Goal: Information Seeking & Learning: Learn about a topic

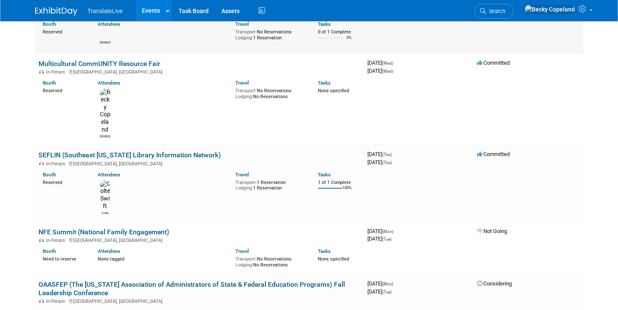
scroll to position [204, 0]
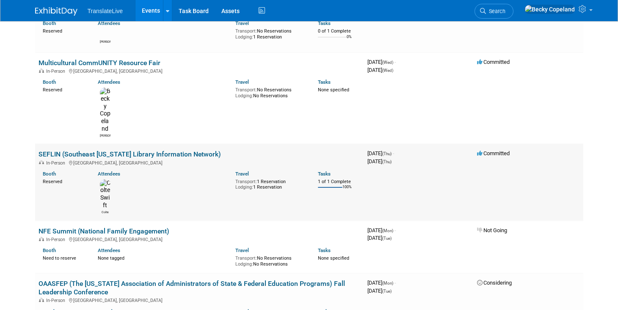
click at [144, 150] on link "SEFLIN (Southeast [US_STATE] Library Information Network)" at bounding box center [130, 154] width 182 height 8
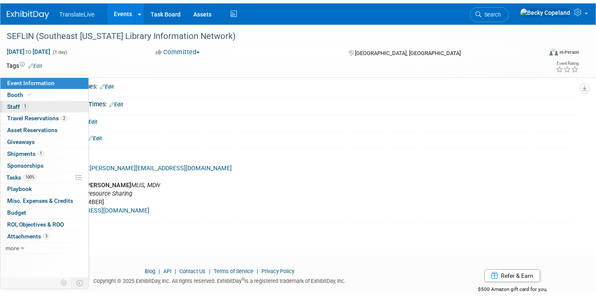
scroll to position [80, 0]
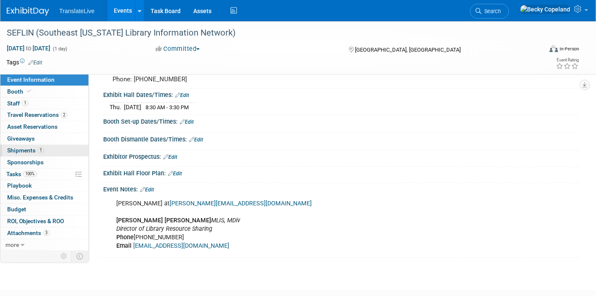
click at [21, 151] on span "Shipments 1" at bounding box center [25, 150] width 37 height 7
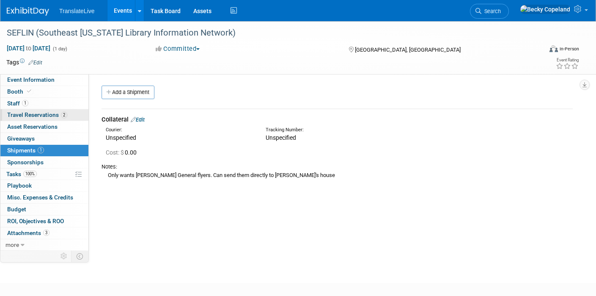
click at [22, 115] on span "Travel Reservations 2" at bounding box center [37, 114] width 60 height 7
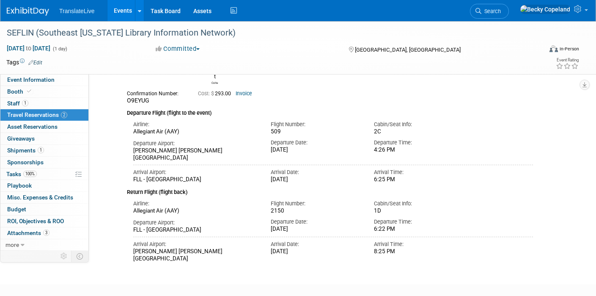
scroll to position [137, 0]
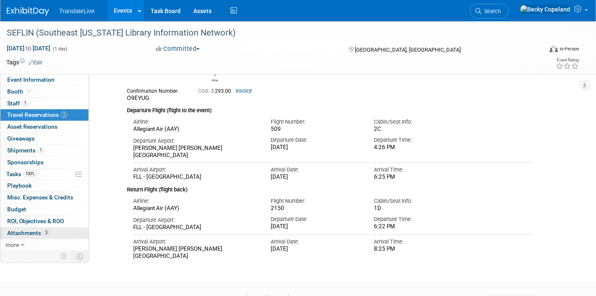
click at [33, 232] on span "Attachments 3" at bounding box center [28, 232] width 42 height 7
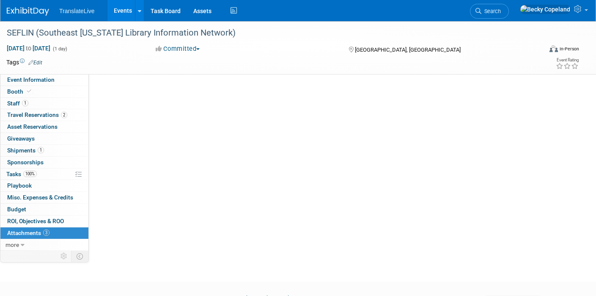
scroll to position [0, 0]
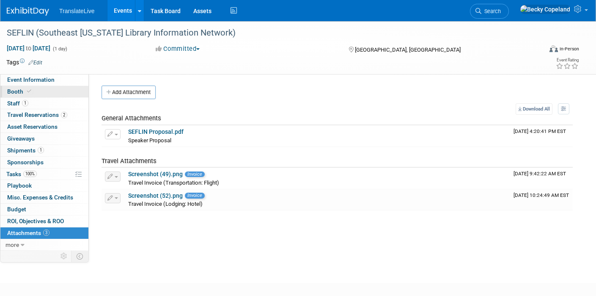
click at [17, 88] on span "Booth" at bounding box center [20, 91] width 26 height 7
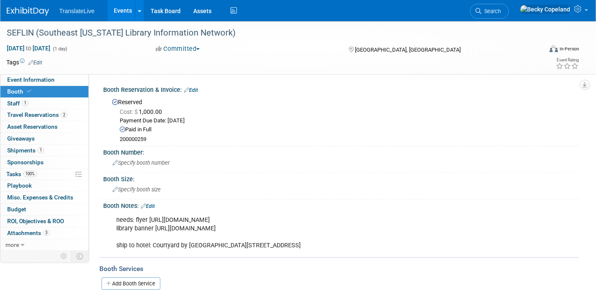
scroll to position [6, 0]
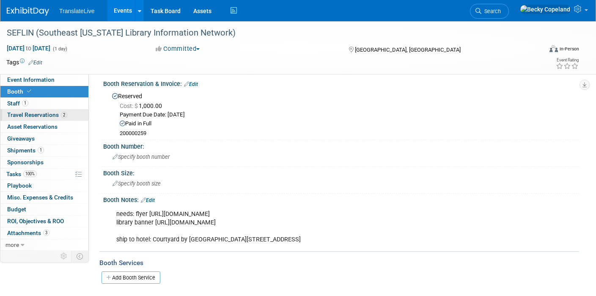
click at [42, 114] on span "Travel Reservations 2" at bounding box center [37, 114] width 60 height 7
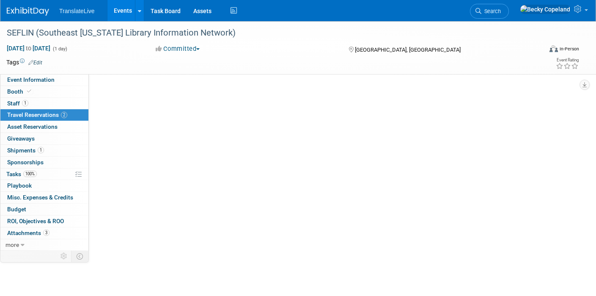
scroll to position [0, 0]
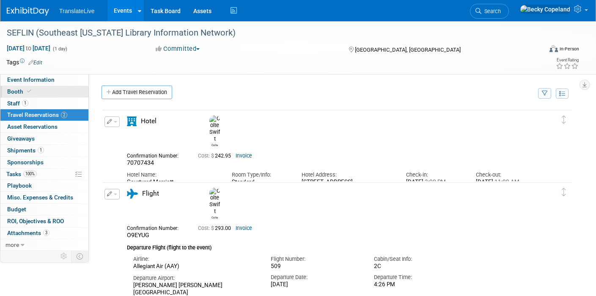
click at [12, 91] on span "Booth" at bounding box center [20, 91] width 26 height 7
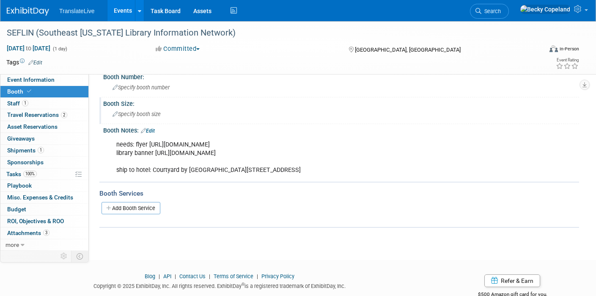
scroll to position [99, 0]
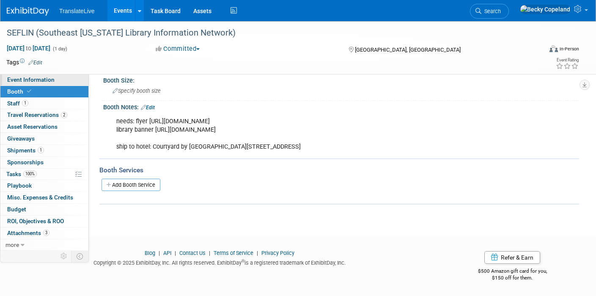
click at [52, 80] on span "Event Information" at bounding box center [30, 79] width 47 height 7
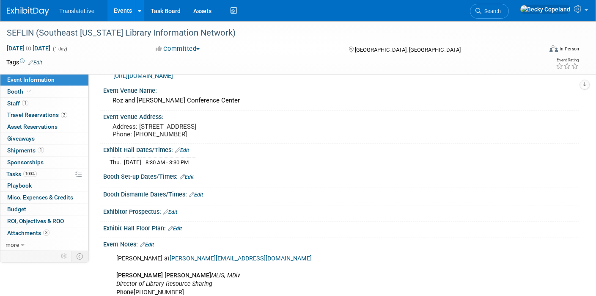
scroll to position [0, 0]
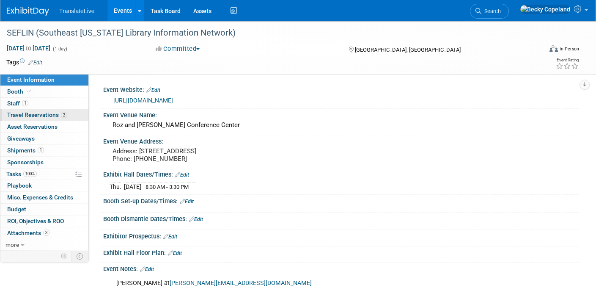
click at [32, 115] on span "Travel Reservations 2" at bounding box center [37, 114] width 60 height 7
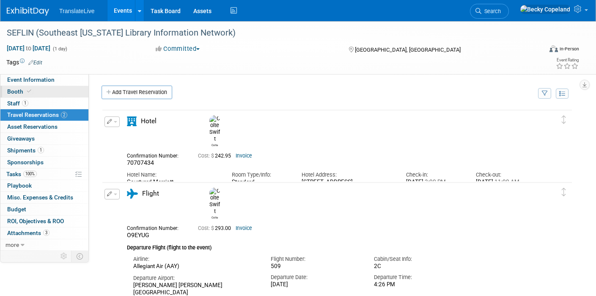
click at [22, 90] on span "Booth" at bounding box center [20, 91] width 26 height 7
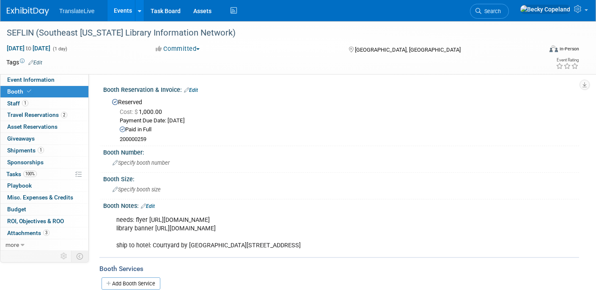
drag, startPoint x: 356, startPoint y: 245, endPoint x: 153, endPoint y: 245, distance: 202.7
click at [153, 245] on div "needs: flyer https://drive.google.com/file/d/19xKb-sNWXk4UIDi3uw5toh585Xd2K_7w/…" at bounding box center [298, 233] width 377 height 42
copy div "Courtyard by Marriott Aventura Mall 2825 NE 191st St, Aventura, FL 33180"
click at [27, 113] on span "Travel Reservations 2" at bounding box center [37, 114] width 60 height 7
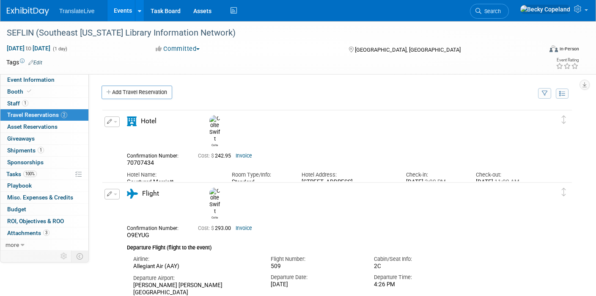
drag, startPoint x: 352, startPoint y: 174, endPoint x: 301, endPoint y: 166, distance: 51.5
click at [301, 167] on div "Hotel Address: 2825 NE 191st Street Aventura, FL 33180" at bounding box center [347, 180] width 105 height 26
copy div "2825 NE 191st Street Aventura, FL 33180"
click at [31, 81] on span "Event Information" at bounding box center [30, 79] width 47 height 7
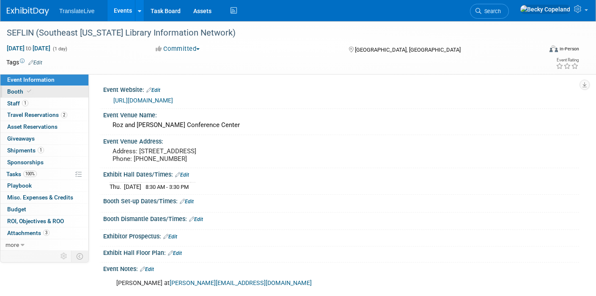
click at [15, 93] on span "Booth" at bounding box center [20, 91] width 26 height 7
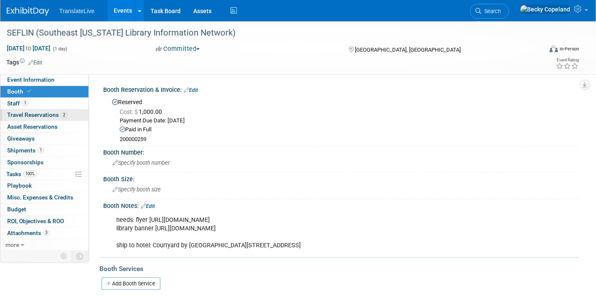
click at [19, 114] on span "Travel Reservations 2" at bounding box center [37, 114] width 60 height 7
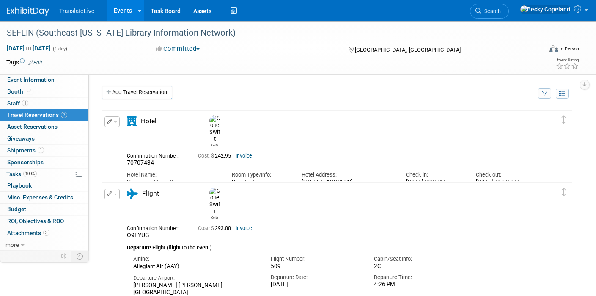
click at [124, 8] on link "Events" at bounding box center [122, 10] width 31 height 21
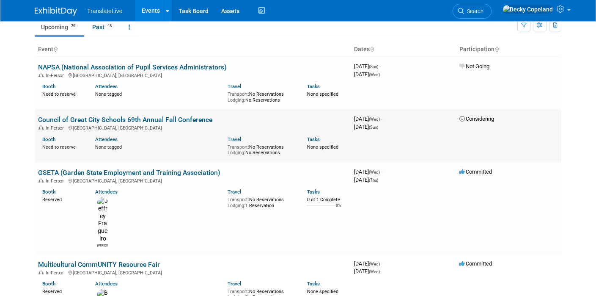
scroll to position [37, 0]
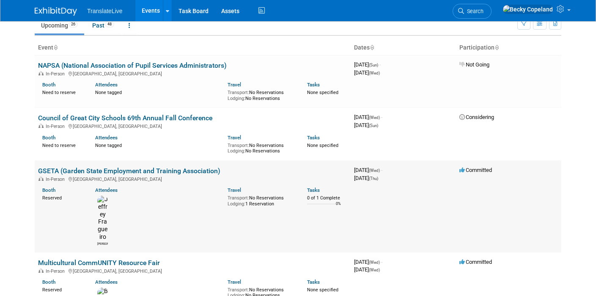
click at [132, 172] on link "GSETA (Garden State Employment and Training Association)" at bounding box center [129, 171] width 182 height 8
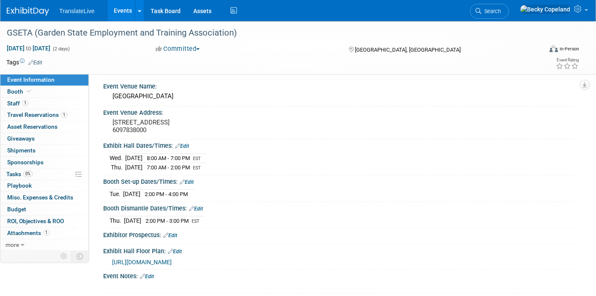
scroll to position [25, 0]
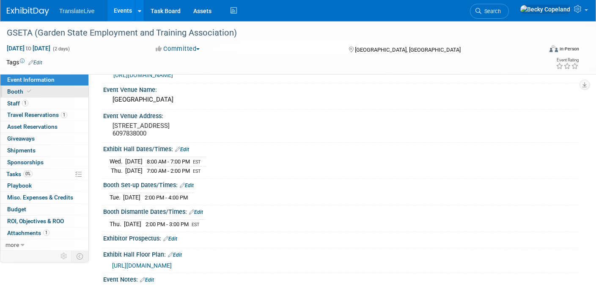
click at [17, 92] on span "Booth" at bounding box center [20, 91] width 26 height 7
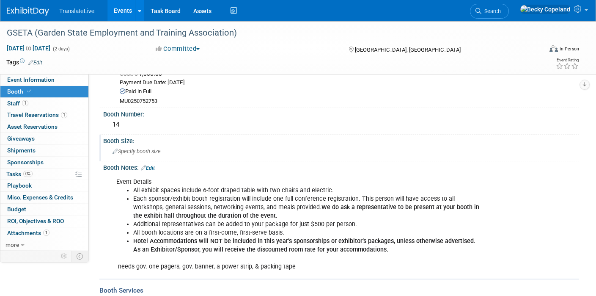
scroll to position [60, 0]
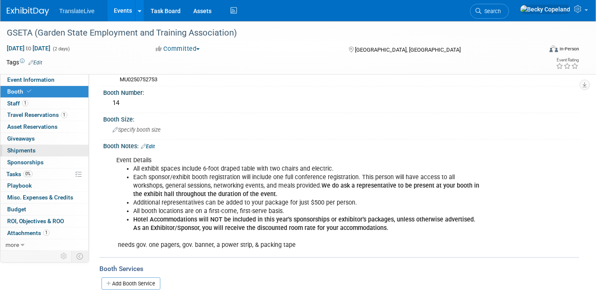
click at [15, 153] on span "Shipments 0" at bounding box center [21, 150] width 28 height 7
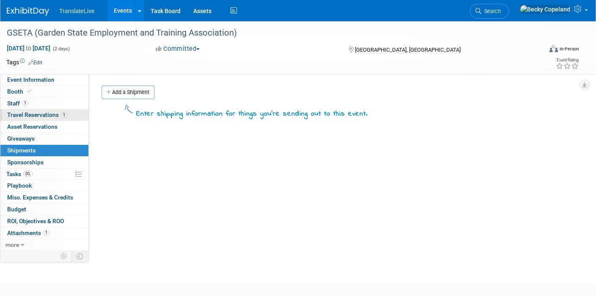
click at [15, 111] on link "1 Travel Reservations 1" at bounding box center [44, 114] width 88 height 11
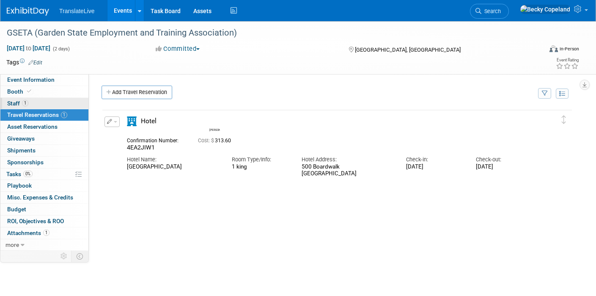
click at [12, 100] on span "Staff 1" at bounding box center [17, 103] width 21 height 7
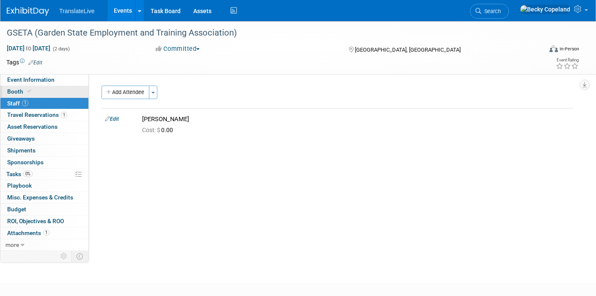
click at [13, 90] on span "Booth" at bounding box center [20, 91] width 26 height 7
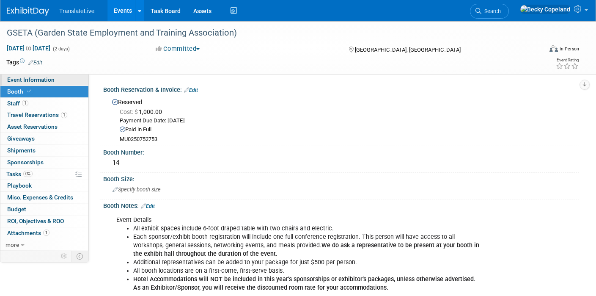
click at [36, 80] on span "Event Information" at bounding box center [30, 79] width 47 height 7
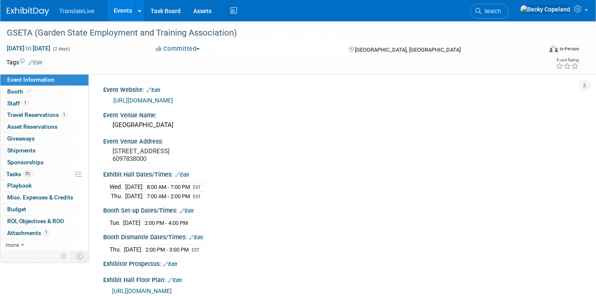
click at [119, 10] on link "Events" at bounding box center [122, 10] width 31 height 21
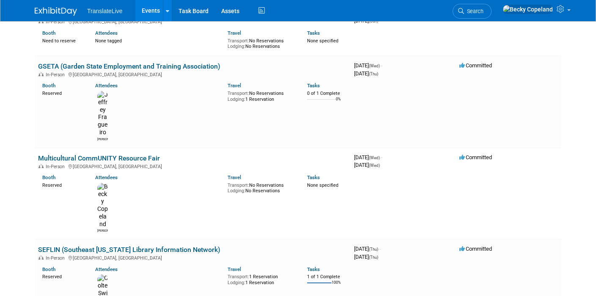
scroll to position [121, 0]
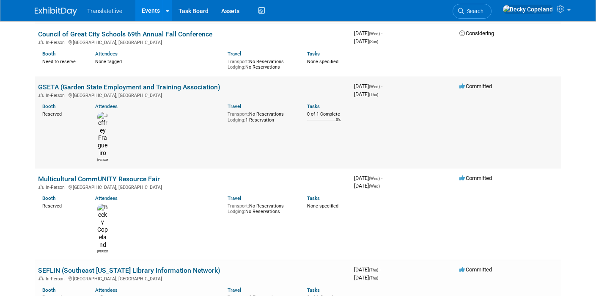
click at [127, 86] on link "GSETA (Garden State Employment and Training Association)" at bounding box center [129, 87] width 182 height 8
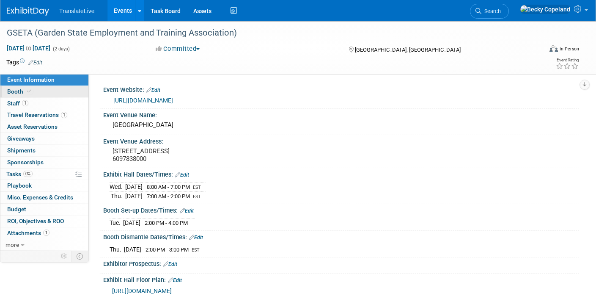
click at [13, 91] on span "Booth" at bounding box center [20, 91] width 26 height 7
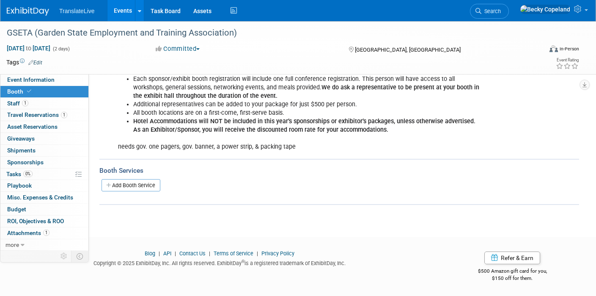
scroll to position [158, 0]
